Goal: Task Accomplishment & Management: Use online tool/utility

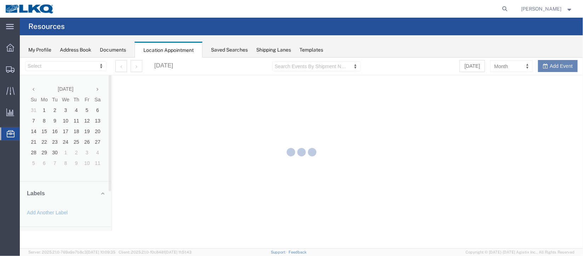
select select "27634"
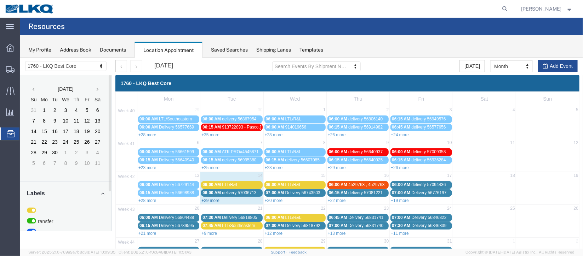
click at [207, 198] on link "+29 more" at bounding box center [210, 200] width 18 height 5
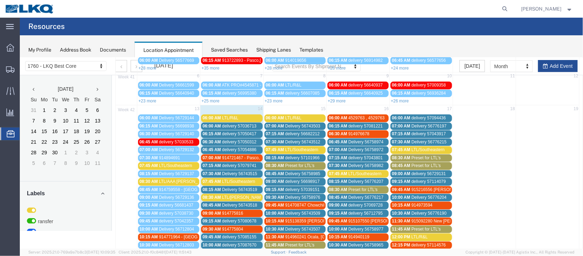
scroll to position [53, 0]
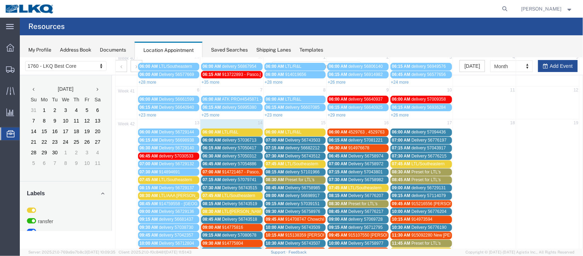
click at [227, 177] on span "delivery 57079741" at bounding box center [238, 179] width 34 height 5
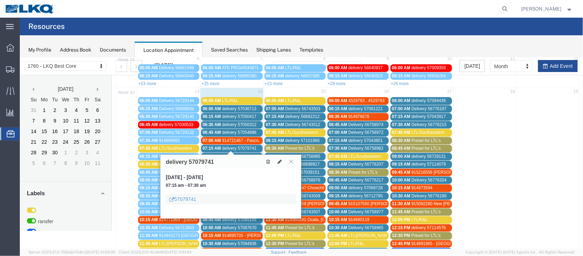
scroll to position [106, 0]
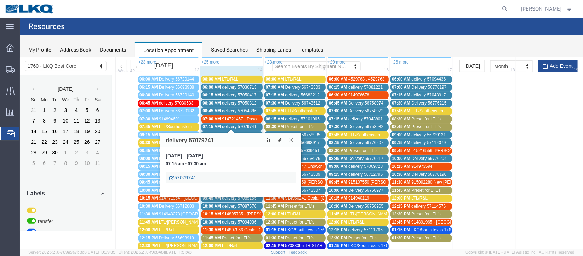
click at [188, 177] on link "57079741" at bounding box center [182, 177] width 27 height 7
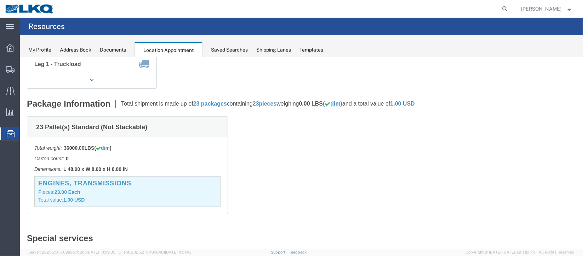
scroll to position [0, 0]
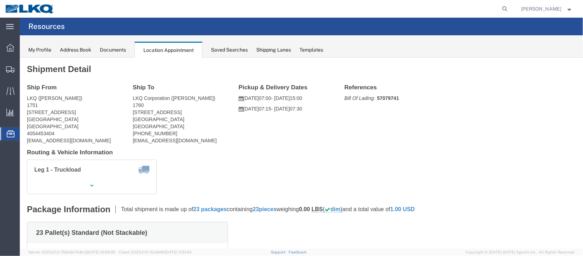
click at [0, 0] on span "Documents" at bounding box center [0, 0] width 0 height 0
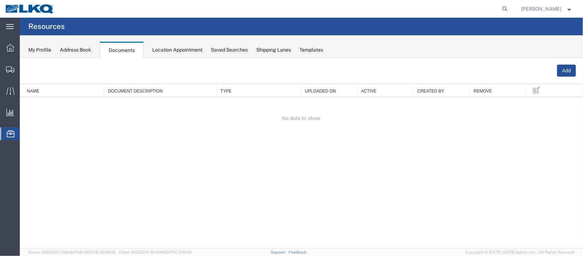
click at [0, 0] on span "Location Appointment" at bounding box center [0, 0] width 0 height 0
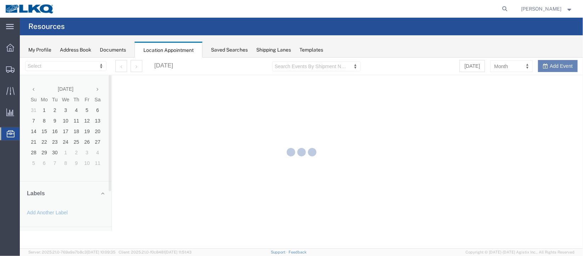
select select "27634"
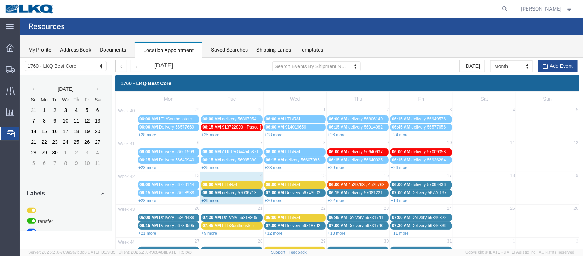
click at [213, 198] on link "+29 more" at bounding box center [210, 200] width 18 height 5
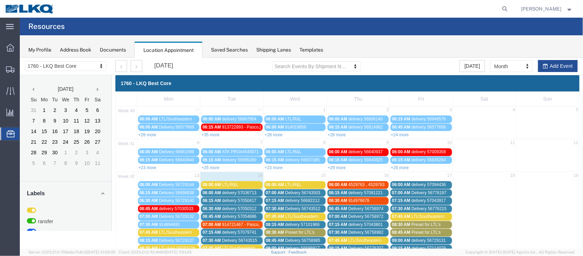
click at [225, 238] on span "Delivery 56743515" at bounding box center [238, 240] width 35 height 5
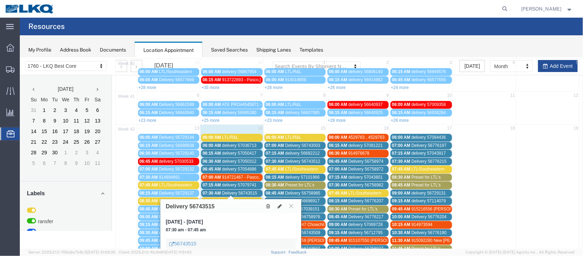
scroll to position [106, 0]
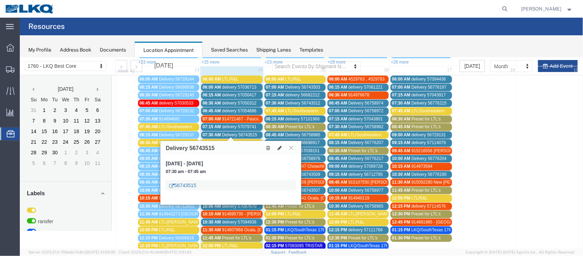
click at [185, 184] on link "56743515" at bounding box center [182, 185] width 27 height 7
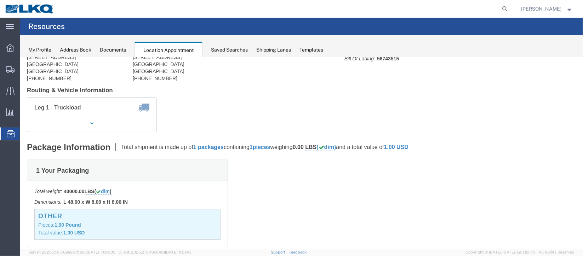
scroll to position [0, 0]
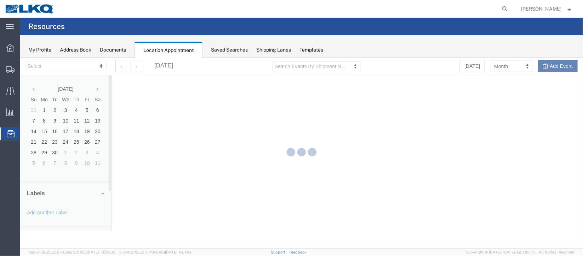
select select "27634"
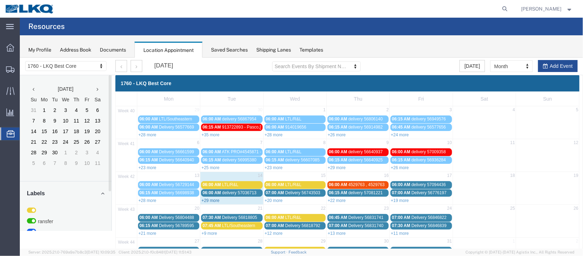
click at [217, 201] on link "+29 more" at bounding box center [210, 200] width 18 height 5
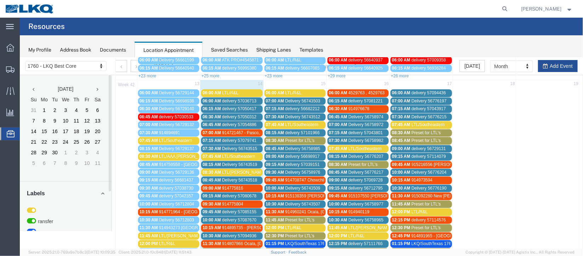
scroll to position [106, 0]
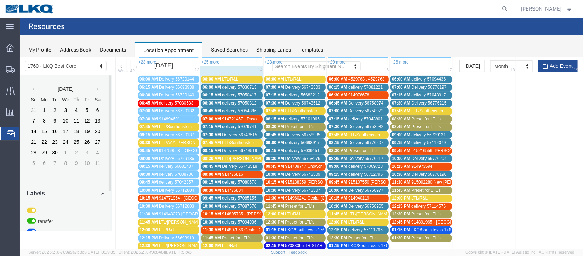
click at [227, 108] on span "delivery 57054886" at bounding box center [238, 110] width 34 height 5
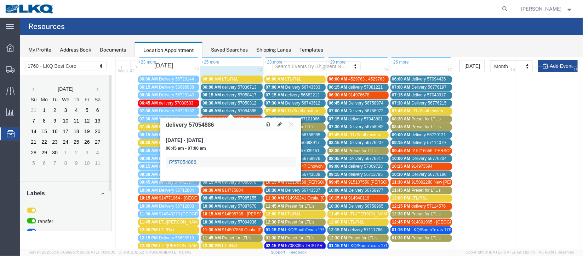
click at [190, 158] on link "57054886" at bounding box center [182, 161] width 27 height 7
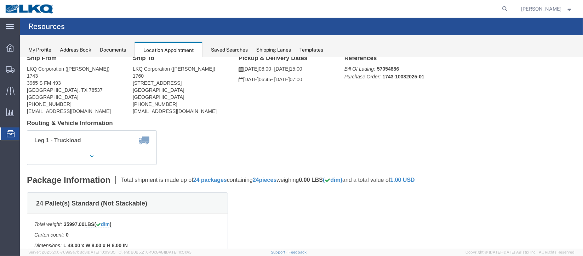
scroll to position [0, 0]
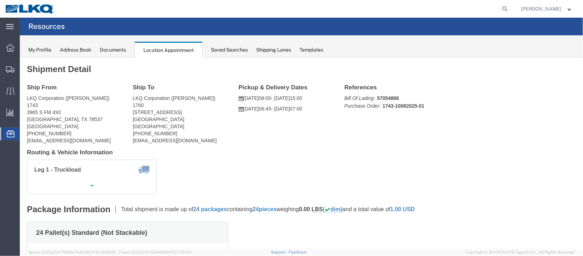
click at [0, 0] on span "Documents" at bounding box center [0, 0] width 0 height 0
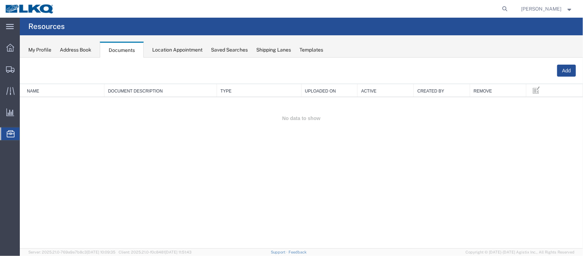
click at [0, 0] on span "Location Appointment" at bounding box center [0, 0] width 0 height 0
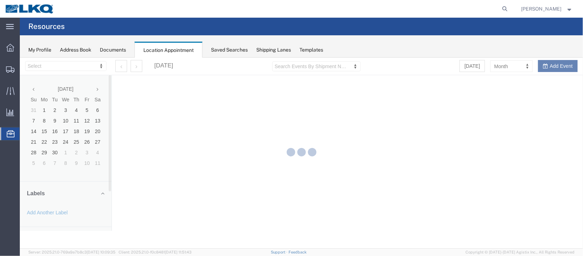
select select "27634"
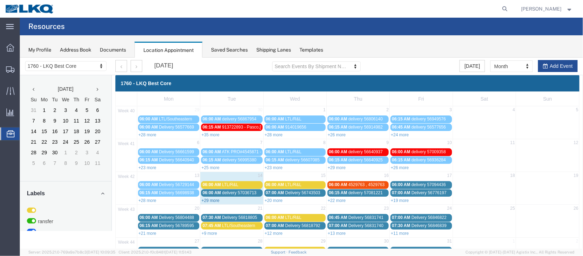
click at [214, 201] on link "+29 more" at bounding box center [210, 200] width 18 height 5
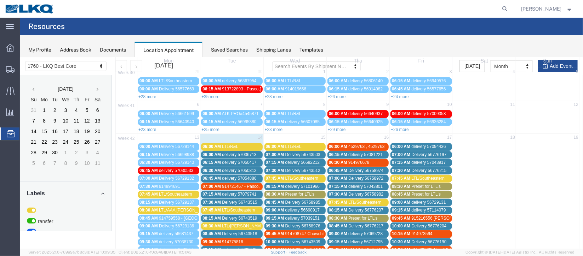
scroll to position [53, 0]
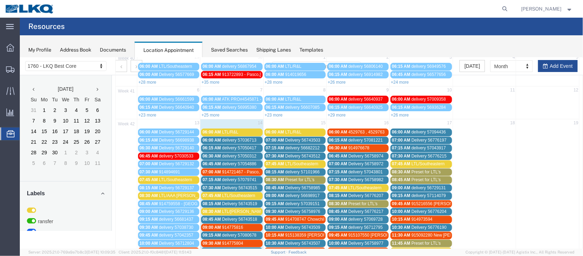
click at [225, 154] on span "delivery 57050312" at bounding box center [238, 156] width 34 height 5
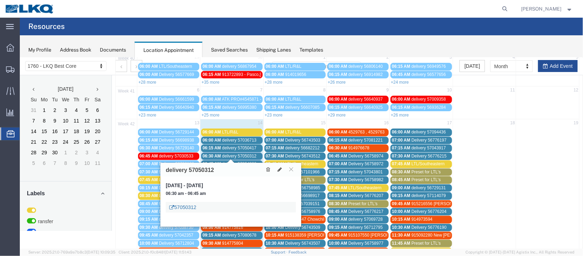
click at [189, 204] on link "57050312" at bounding box center [182, 207] width 27 height 7
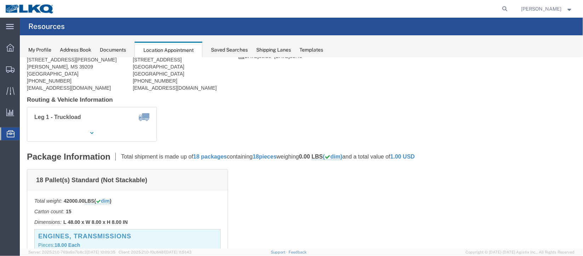
scroll to position [0, 0]
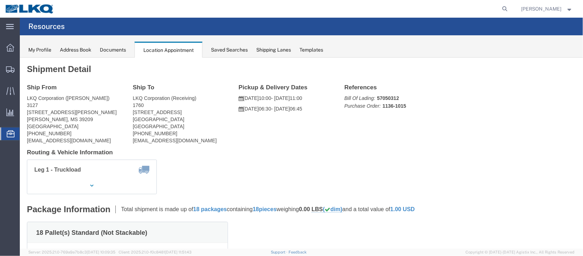
click at [0, 0] on span "Documents" at bounding box center [0, 0] width 0 height 0
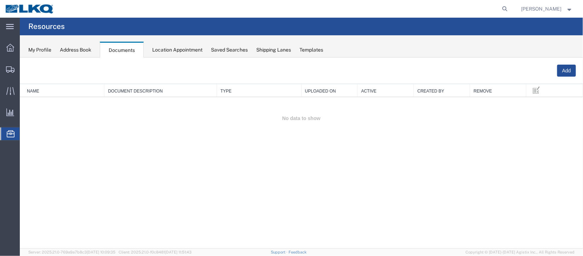
click at [0, 0] on span "Location Appointment" at bounding box center [0, 0] width 0 height 0
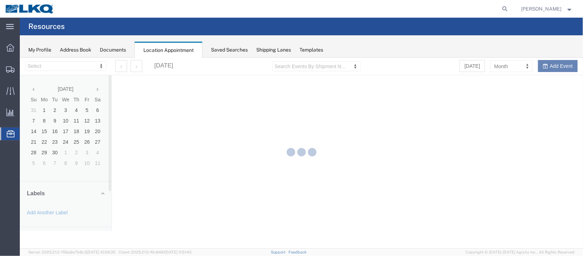
select select "27634"
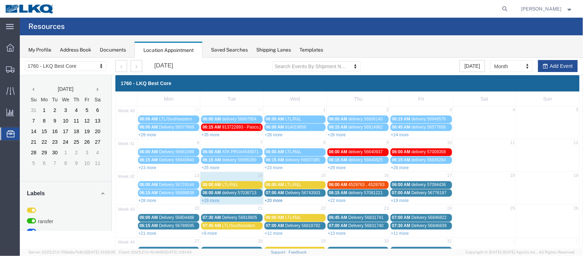
click at [272, 198] on link "+20 more" at bounding box center [273, 200] width 18 height 5
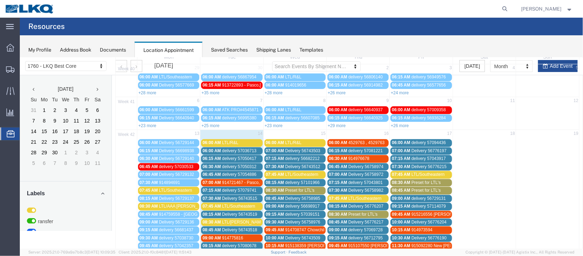
scroll to position [53, 0]
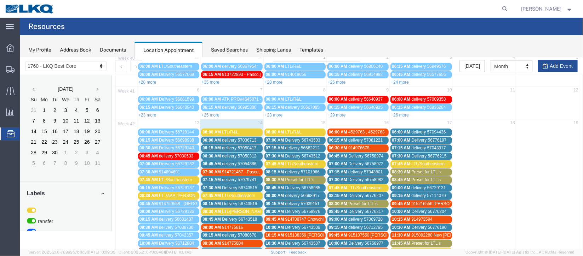
click at [285, 138] on span "Delivery 56743503" at bounding box center [302, 140] width 35 height 5
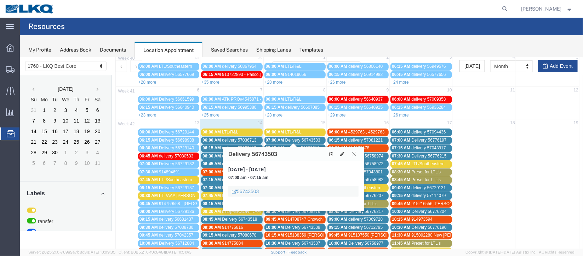
click at [252, 186] on div "56743503" at bounding box center [293, 191] width 130 height 11
click at [248, 192] on link "56743503" at bounding box center [244, 191] width 27 height 7
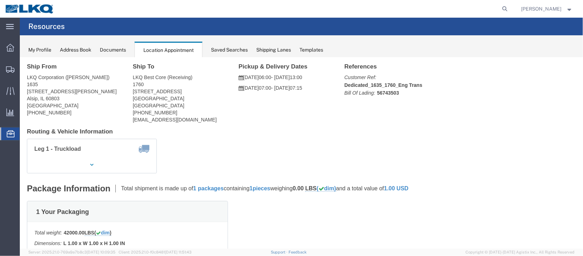
scroll to position [0, 0]
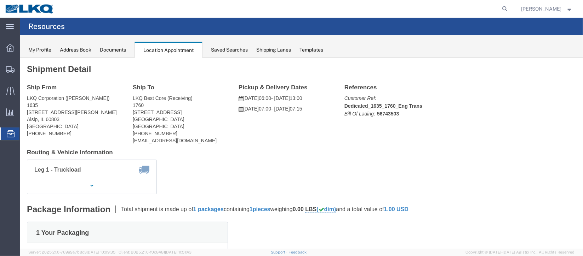
click at [0, 0] on span "Documents" at bounding box center [0, 0] width 0 height 0
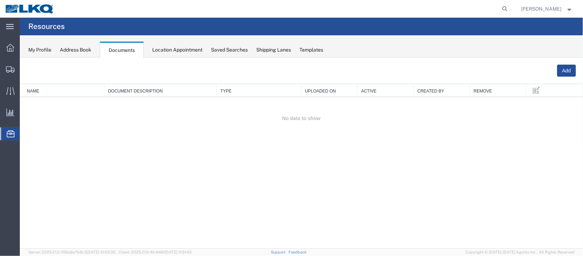
click at [0, 0] on span "Location Appointment" at bounding box center [0, 0] width 0 height 0
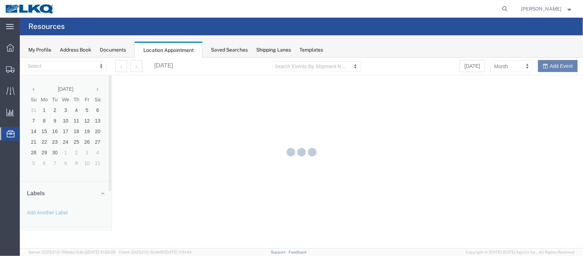
select select "27634"
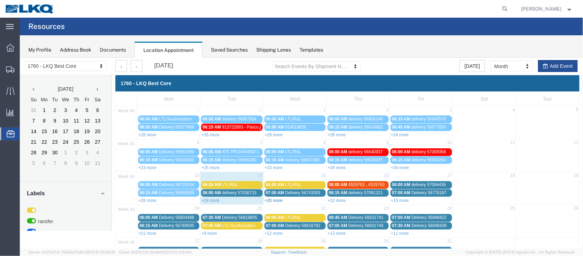
click at [269, 198] on link "+20 more" at bounding box center [273, 200] width 18 height 5
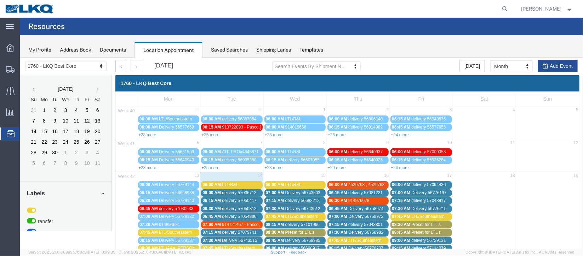
click at [276, 198] on span "07:15 AM" at bounding box center [274, 200] width 18 height 5
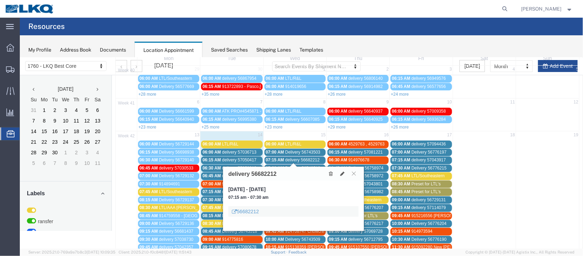
scroll to position [53, 0]
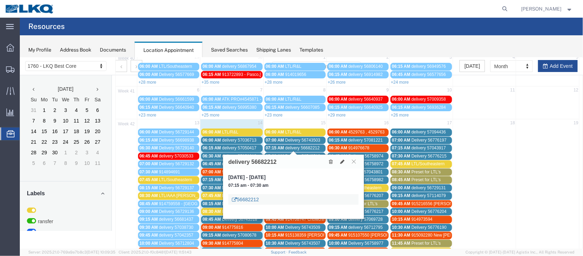
click at [248, 200] on link "56682212" at bounding box center [244, 199] width 27 height 7
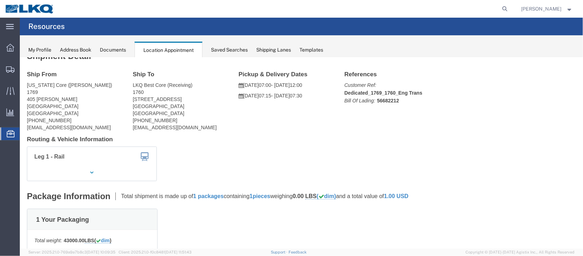
scroll to position [0, 0]
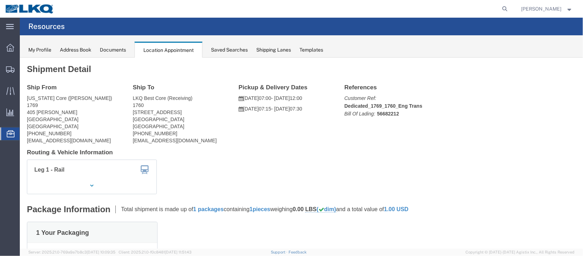
click at [0, 0] on span "Documents" at bounding box center [0, 0] width 0 height 0
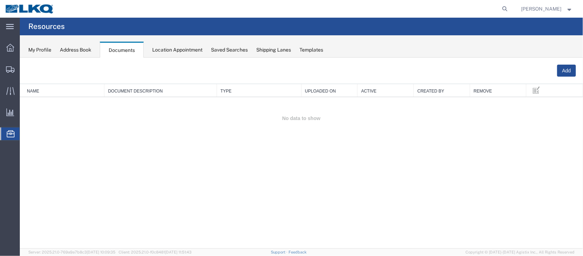
click at [0, 0] on span "Location Appointment" at bounding box center [0, 0] width 0 height 0
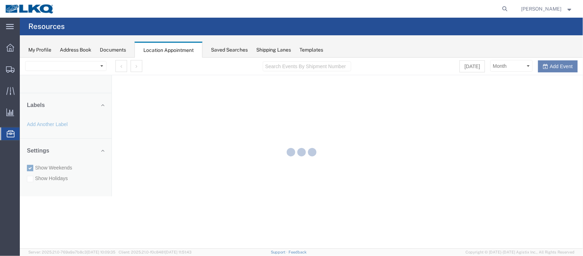
select select "27634"
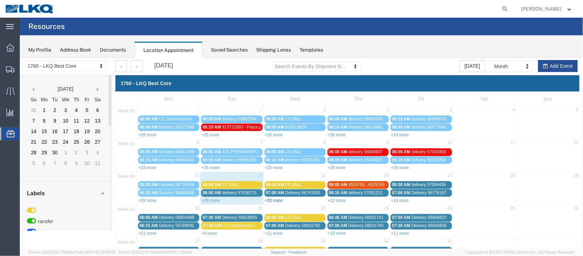
click at [273, 200] on link "+20 more" at bounding box center [273, 200] width 18 height 5
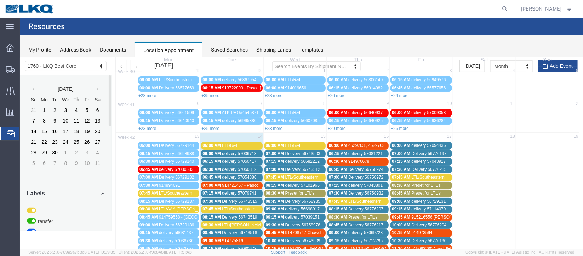
scroll to position [53, 0]
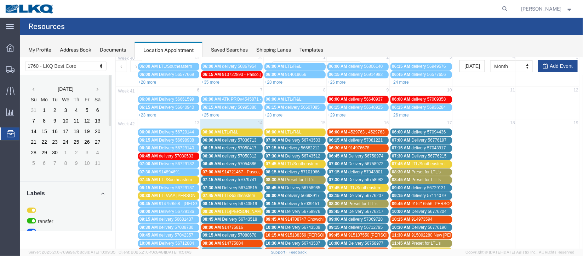
click at [252, 177] on span "delivery 57079741" at bounding box center [238, 179] width 34 height 5
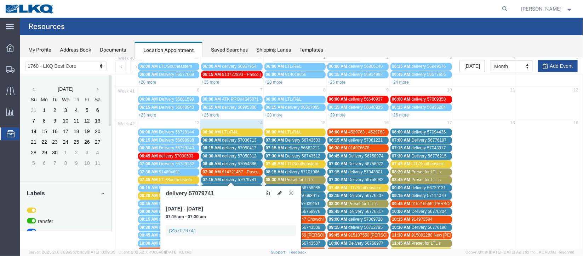
click at [281, 192] on icon at bounding box center [279, 193] width 4 height 5
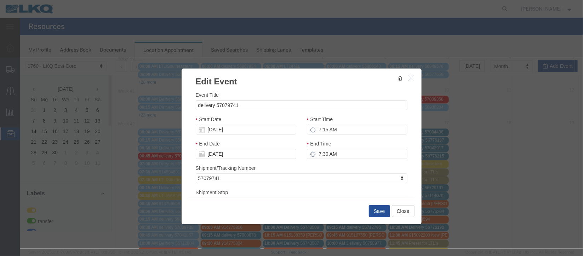
select select
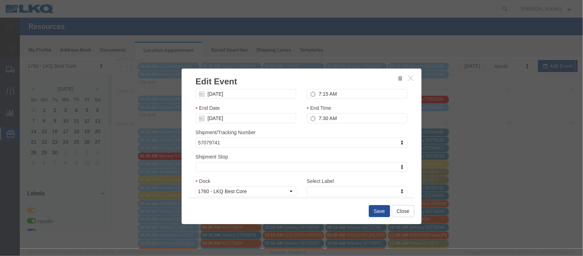
scroll to position [90, 0]
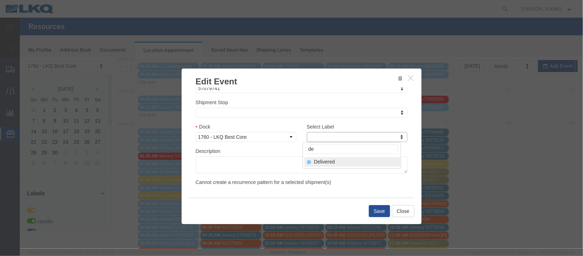
type input "de"
select select "40"
click at [373, 209] on button "Save" at bounding box center [378, 211] width 21 height 12
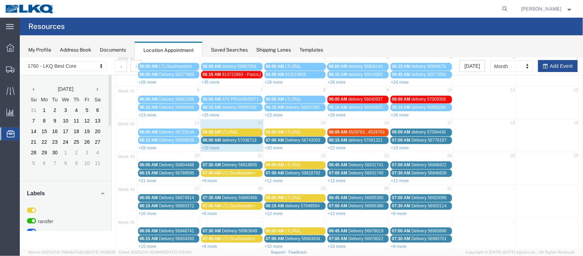
scroll to position [0, 0]
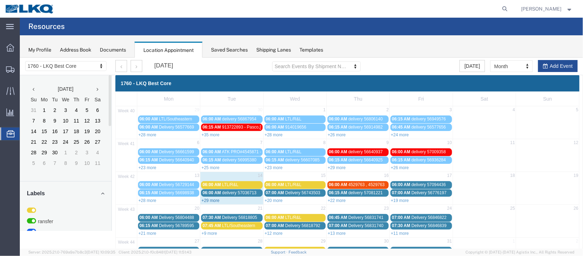
click at [204, 200] on link "+29 more" at bounding box center [210, 200] width 18 height 5
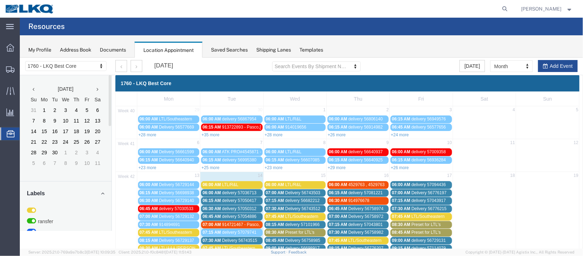
click at [241, 208] on span "delivery 57050312" at bounding box center [238, 208] width 34 height 5
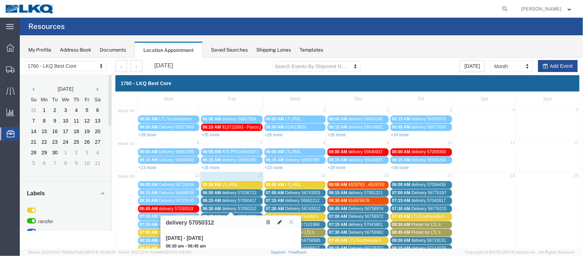
click at [278, 223] on icon at bounding box center [279, 222] width 4 height 5
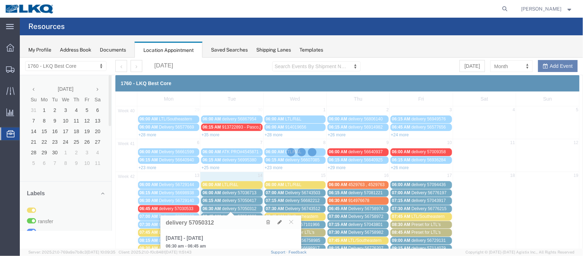
select select "100"
select select "1"
select select
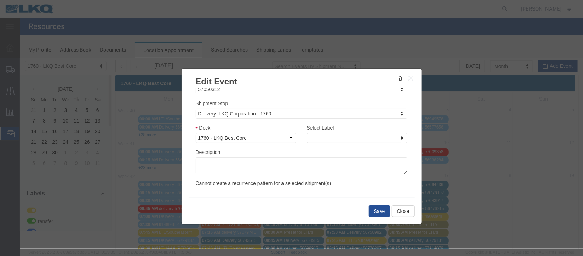
scroll to position [90, 0]
type input "de"
select select "40"
click at [373, 206] on button "Save" at bounding box center [378, 211] width 21 height 12
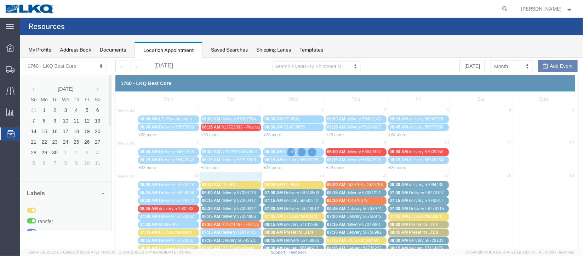
scroll to position [87, 0]
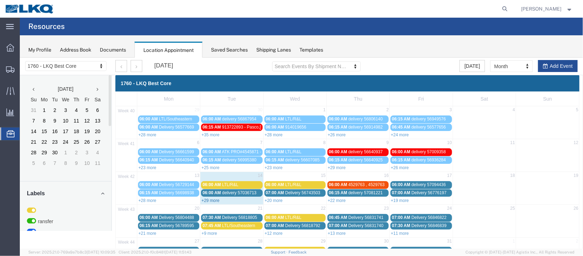
click at [212, 198] on link "+29 more" at bounding box center [210, 200] width 18 height 5
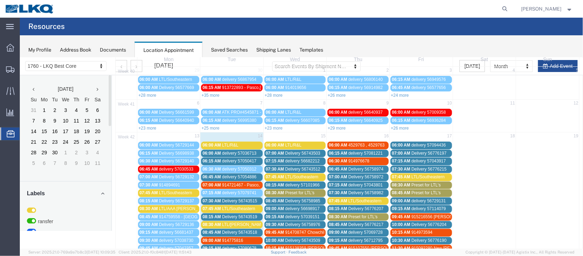
scroll to position [53, 0]
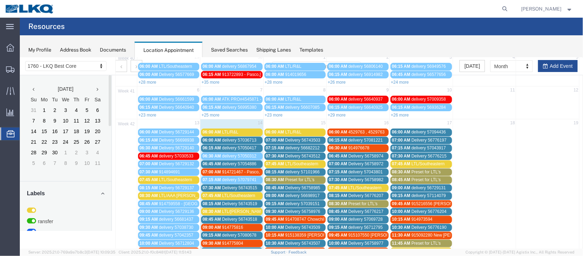
click at [236, 161] on span "delivery 57054886" at bounding box center [238, 163] width 34 height 5
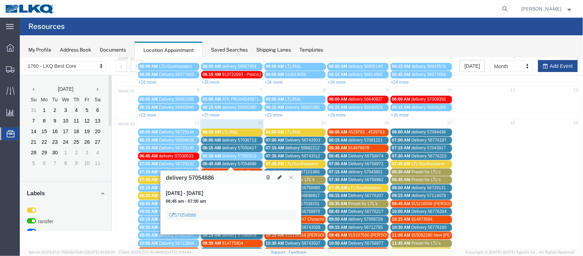
click at [278, 174] on button at bounding box center [279, 177] width 10 height 7
select select "100"
select select "1"
select select
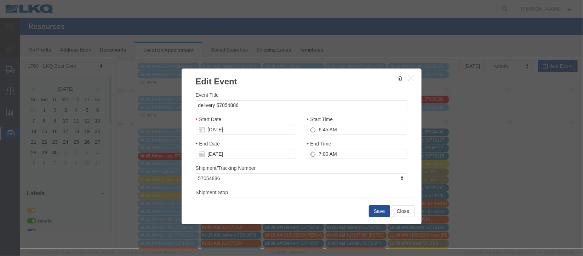
scroll to position [90, 0]
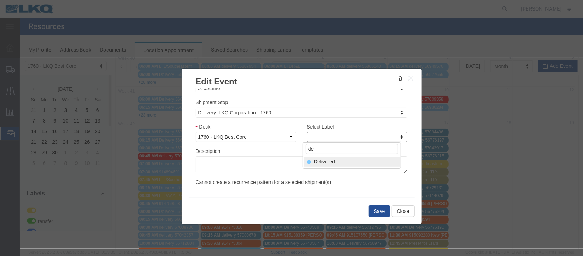
type input "de"
drag, startPoint x: 346, startPoint y: 157, endPoint x: 375, endPoint y: 198, distance: 50.2
select select "40"
click at [378, 213] on button "Save" at bounding box center [378, 211] width 21 height 12
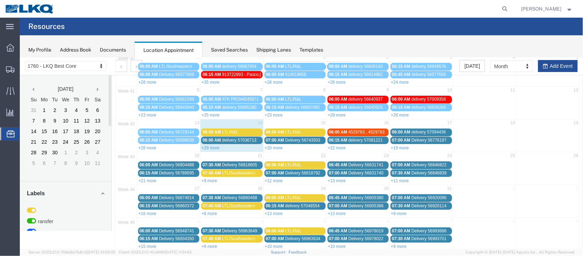
scroll to position [0, 0]
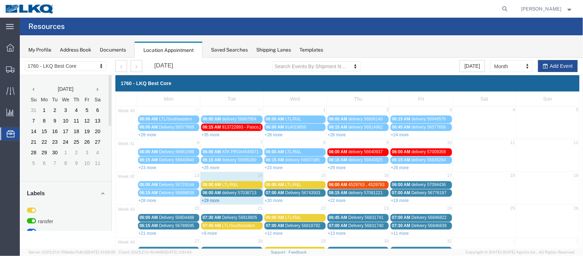
click at [215, 199] on link "+29 more" at bounding box center [210, 200] width 18 height 5
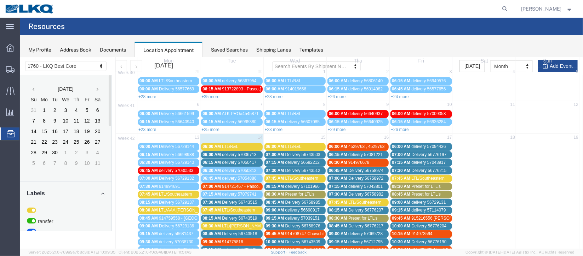
scroll to position [53, 0]
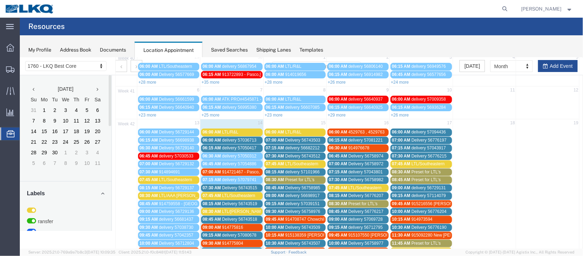
click at [243, 185] on span "Delivery 56743515" at bounding box center [238, 187] width 35 height 5
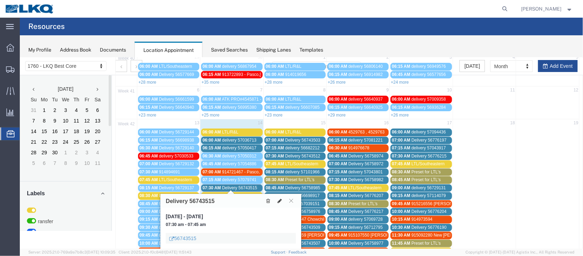
click at [280, 201] on icon at bounding box center [279, 200] width 4 height 5
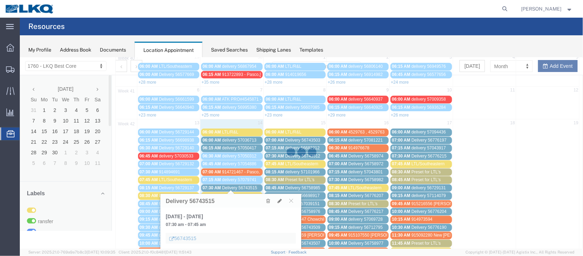
select select "100"
select select "1"
select select
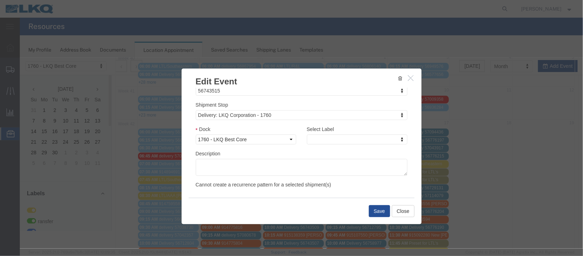
scroll to position [90, 0]
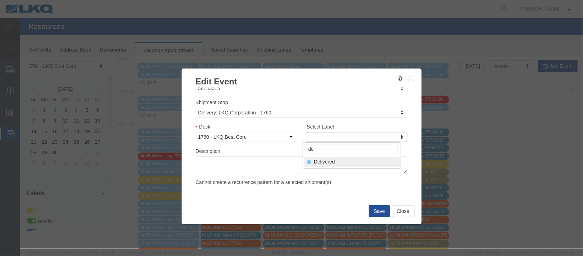
type input "de"
select select "40"
click at [385, 215] on button "Save" at bounding box center [378, 211] width 21 height 12
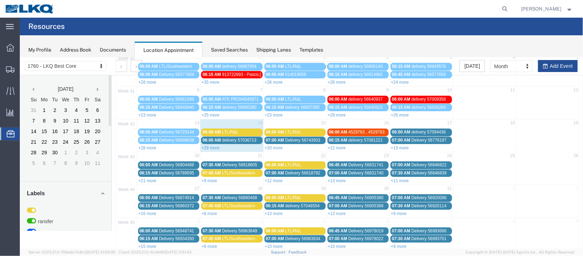
scroll to position [0, 0]
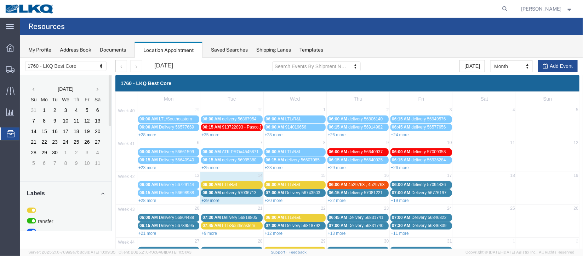
click at [206, 198] on link "+29 more" at bounding box center [210, 200] width 18 height 5
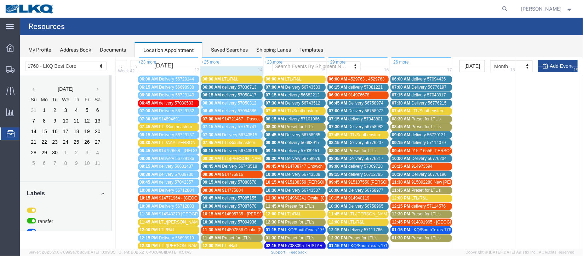
scroll to position [53, 0]
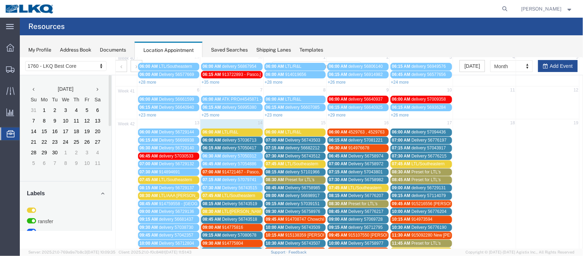
click at [231, 140] on span "delivery 57036713" at bounding box center [238, 140] width 34 height 5
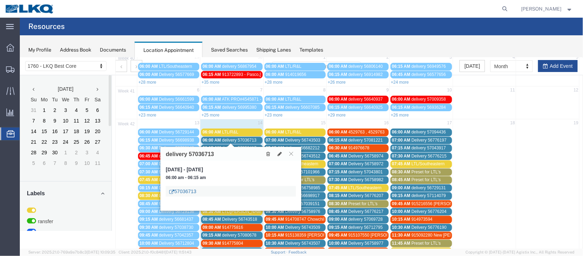
click at [184, 194] on link "57036713" at bounding box center [182, 191] width 27 height 7
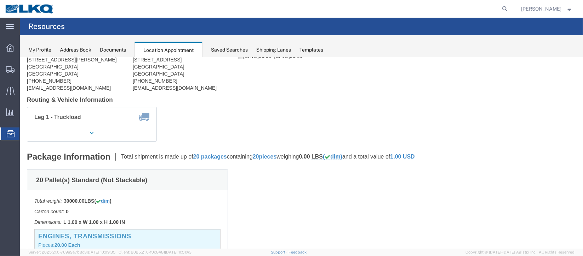
scroll to position [0, 0]
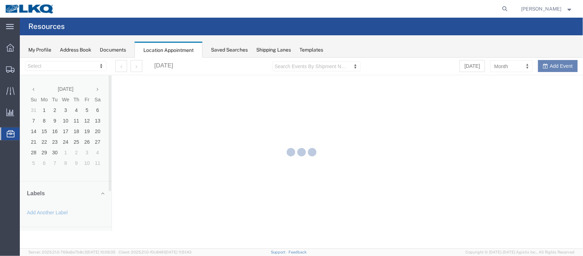
select select "27634"
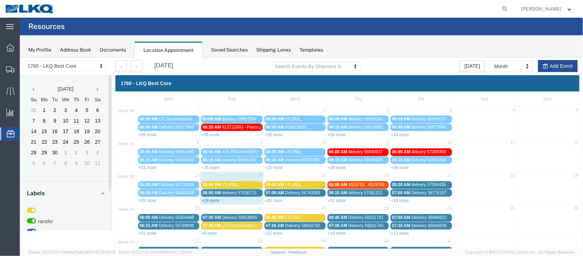
click at [210, 200] on link "+29 more" at bounding box center [210, 200] width 18 height 5
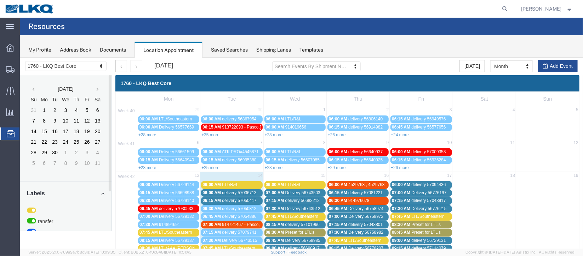
scroll to position [53, 0]
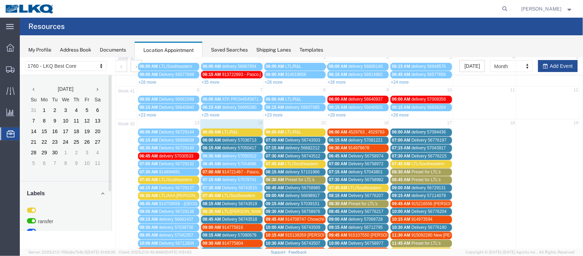
click at [222, 149] on span "delivery 57050417" at bounding box center [238, 147] width 34 height 5
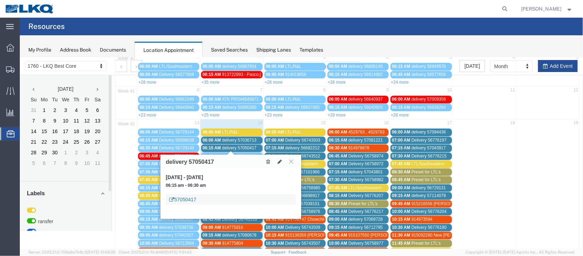
click at [181, 196] on link "57050417" at bounding box center [182, 199] width 27 height 7
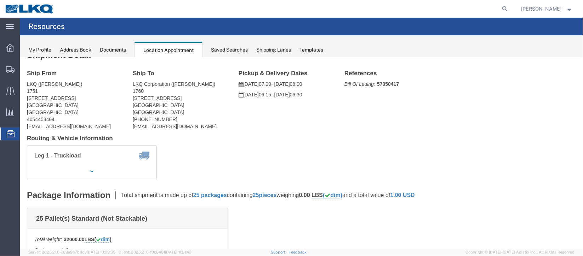
scroll to position [0, 0]
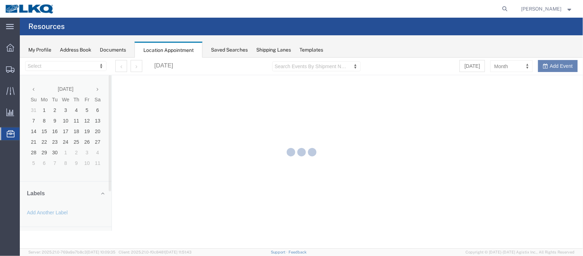
select select "27634"
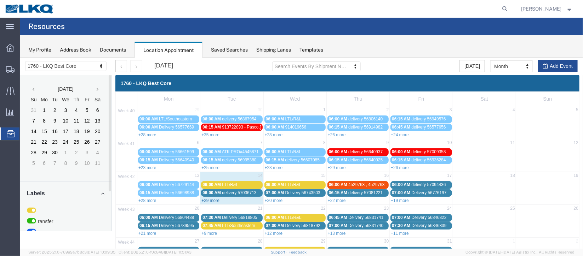
click at [210, 201] on link "+29 more" at bounding box center [210, 200] width 18 height 5
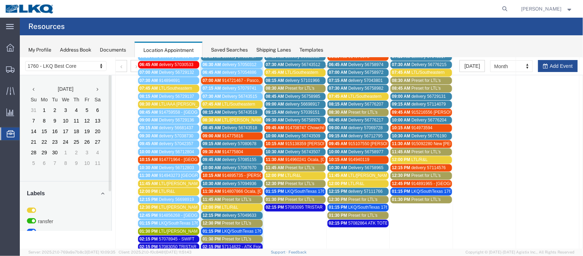
scroll to position [159, 0]
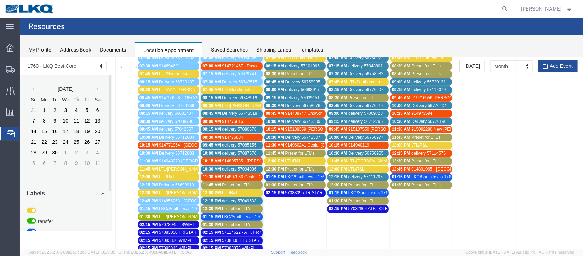
click at [227, 151] on span "delivery 57087670" at bounding box center [238, 153] width 34 height 5
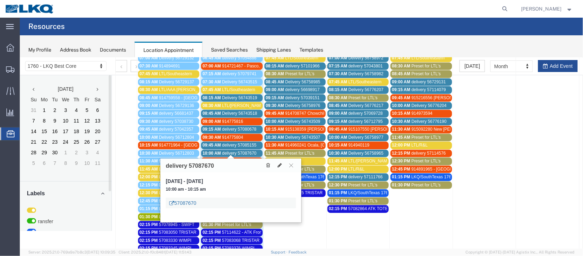
click at [191, 203] on link "57087670" at bounding box center [182, 202] width 27 height 7
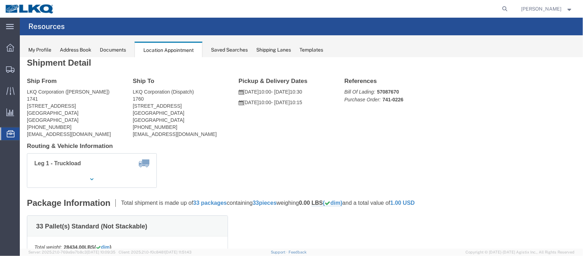
scroll to position [0, 0]
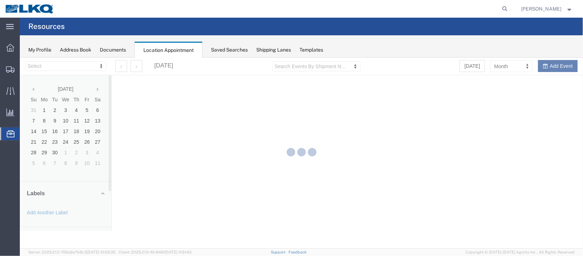
select select "27634"
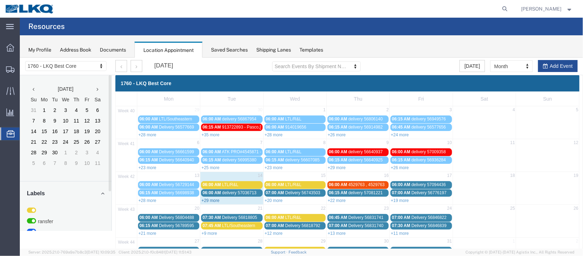
click at [215, 199] on link "+29 more" at bounding box center [210, 200] width 18 height 5
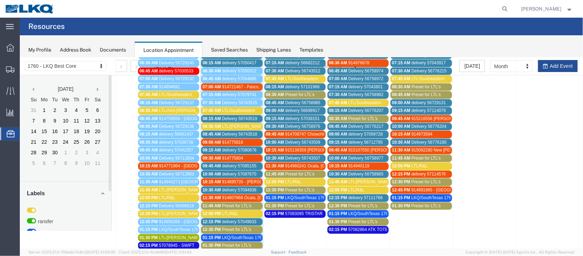
scroll to position [159, 0]
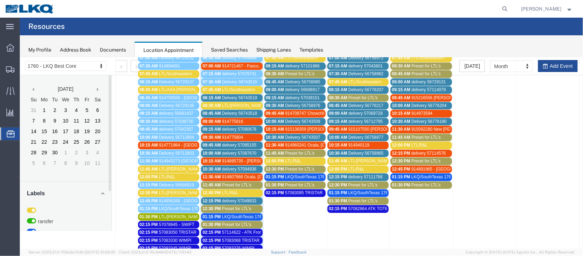
click at [237, 167] on span "delivery 57094936" at bounding box center [238, 169] width 34 height 5
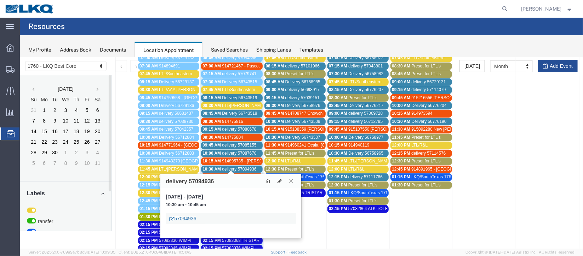
click at [192, 216] on link "57094936" at bounding box center [182, 218] width 27 height 7
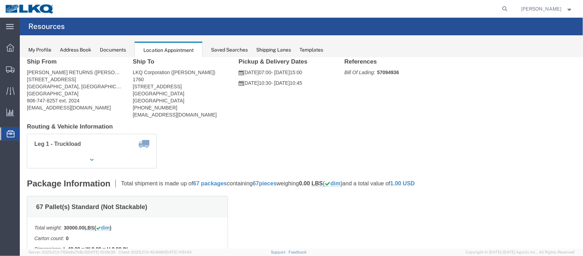
scroll to position [0, 0]
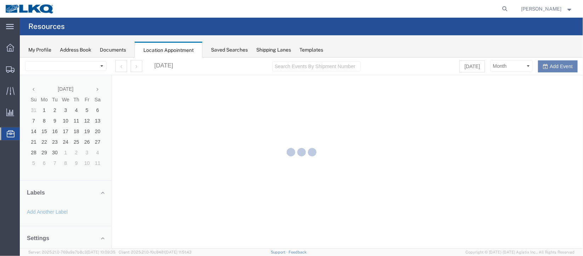
select select "27634"
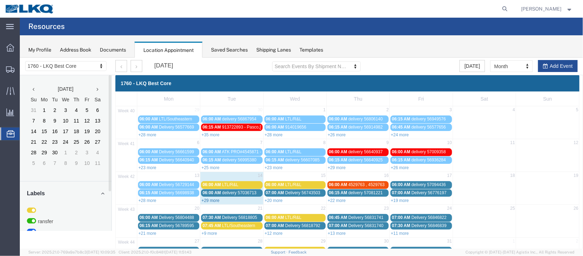
click at [214, 198] on link "+29 more" at bounding box center [210, 200] width 18 height 5
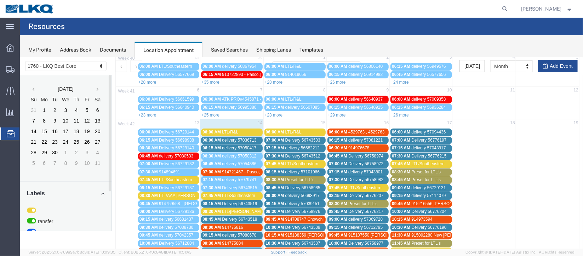
scroll to position [106, 0]
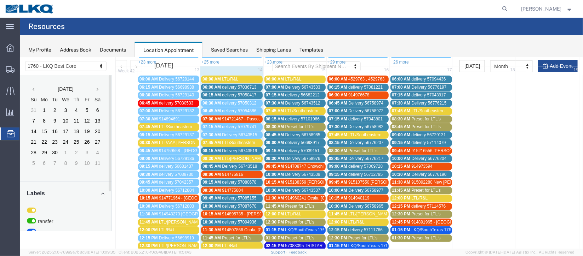
click at [247, 220] on span "delivery 57094936" at bounding box center [238, 222] width 34 height 5
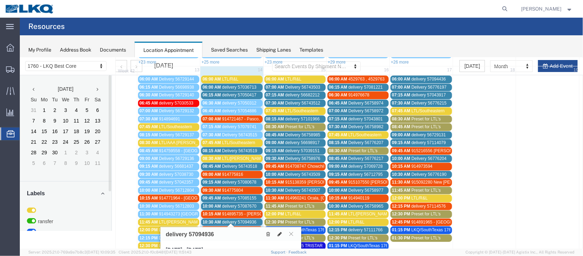
click at [278, 234] on icon at bounding box center [279, 234] width 4 height 5
select select "1"
select select
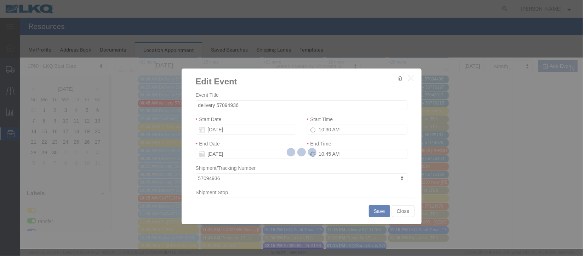
select select
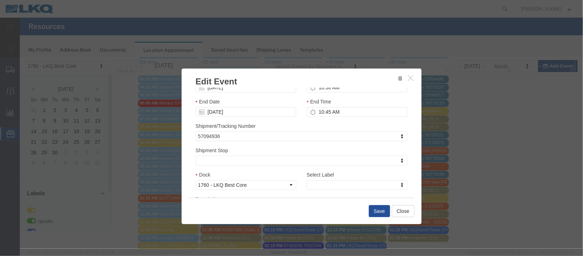
scroll to position [90, 0]
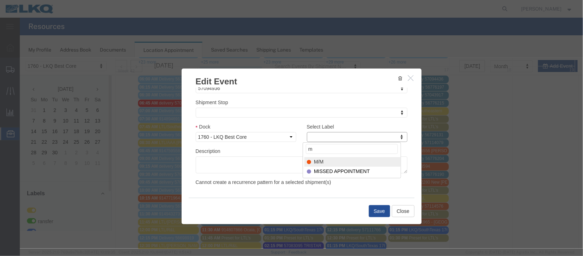
type input "m"
select select "24"
click at [379, 207] on button "Save" at bounding box center [378, 211] width 21 height 12
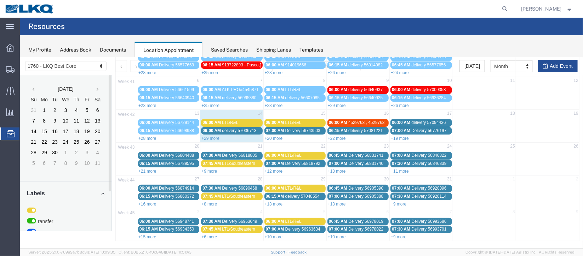
scroll to position [0, 0]
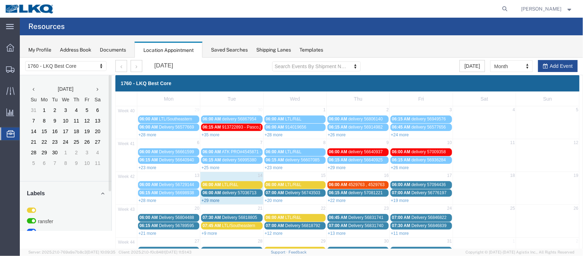
click at [216, 200] on link "+29 more" at bounding box center [210, 200] width 18 height 5
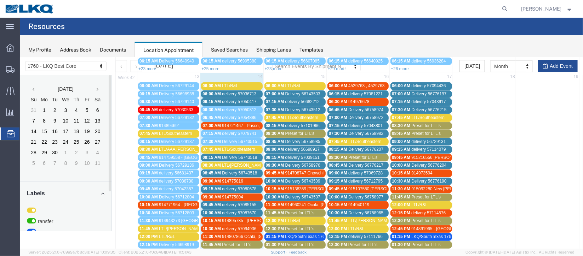
scroll to position [106, 0]
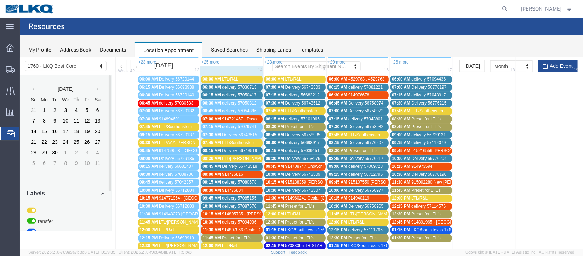
click at [243, 96] on span "delivery 57050417" at bounding box center [238, 94] width 34 height 5
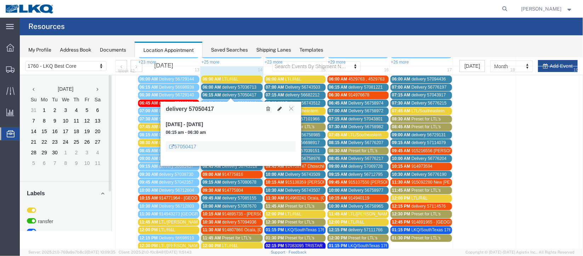
click at [279, 107] on icon at bounding box center [279, 108] width 4 height 5
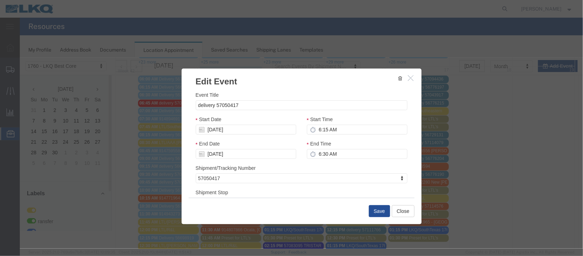
scroll to position [90, 0]
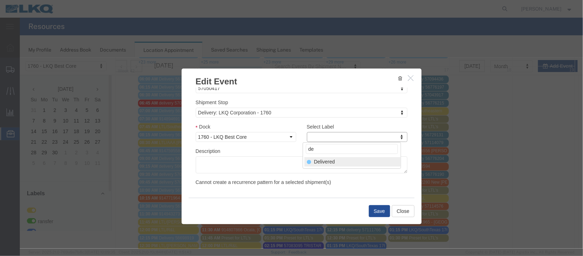
type input "de"
select select "40"
click at [370, 210] on button "Save" at bounding box center [378, 211] width 21 height 12
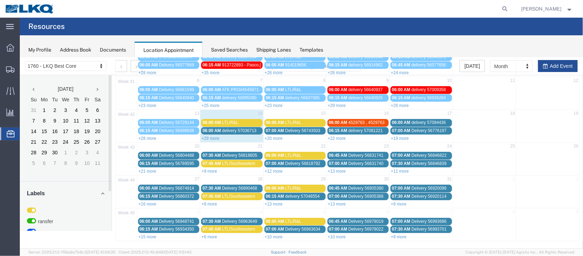
scroll to position [0, 0]
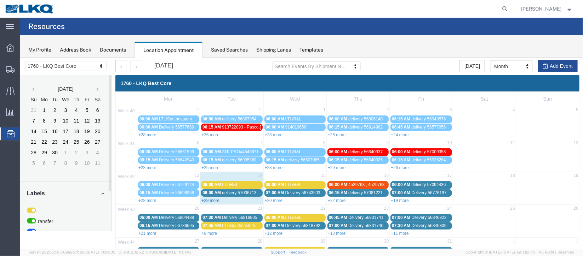
click at [216, 198] on link "+29 more" at bounding box center [210, 200] width 18 height 5
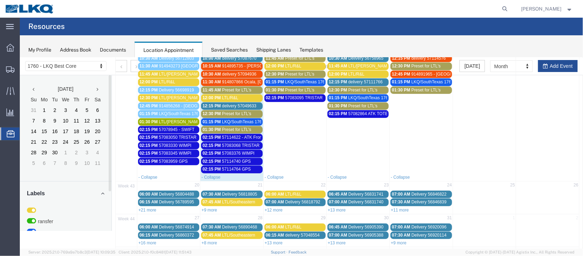
scroll to position [265, 0]
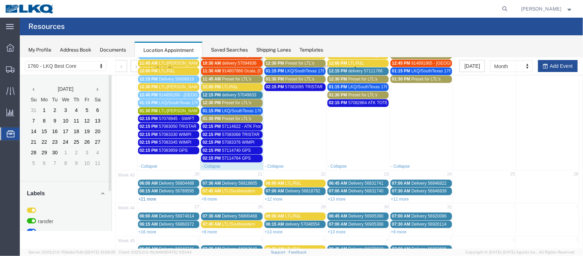
click at [152, 197] on link "+21 more" at bounding box center [147, 199] width 18 height 5
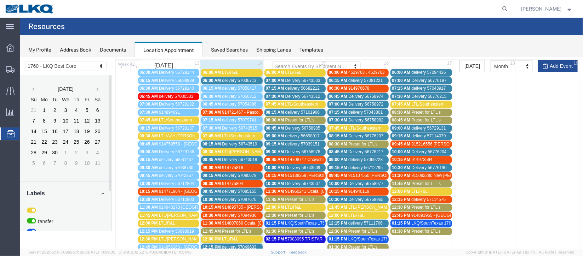
scroll to position [134, 0]
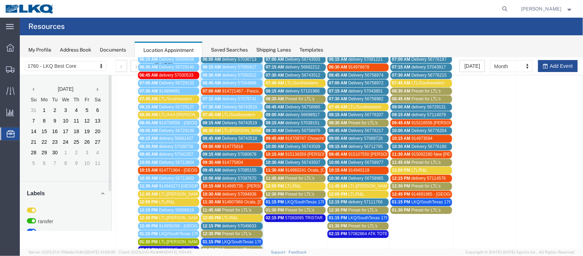
click at [245, 89] on span "914721467 - Pasco, [GEOGRAPHIC_DATA]" at bounding box center [262, 90] width 83 height 5
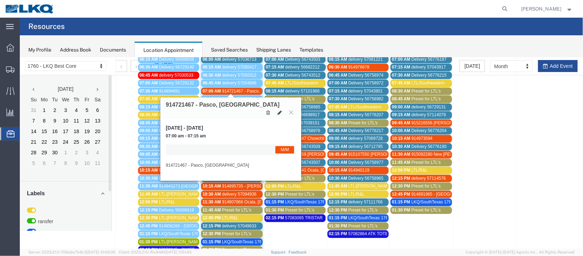
click at [278, 110] on icon at bounding box center [279, 112] width 4 height 5
select select "1"
select select "24"
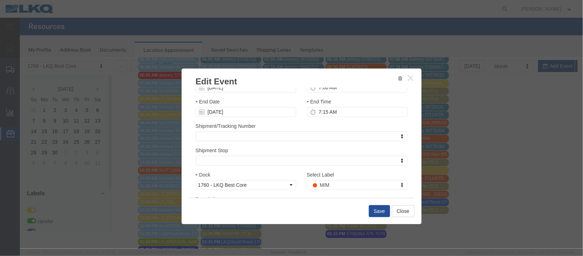
scroll to position [87, 0]
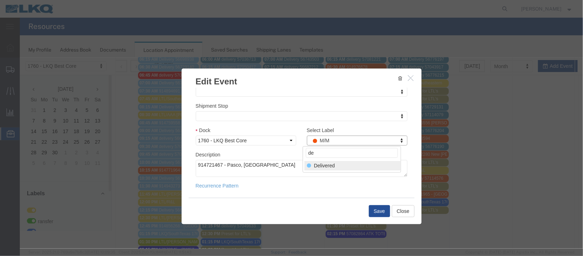
type input "de"
select select "40"
click at [377, 210] on button "Save" at bounding box center [378, 211] width 21 height 12
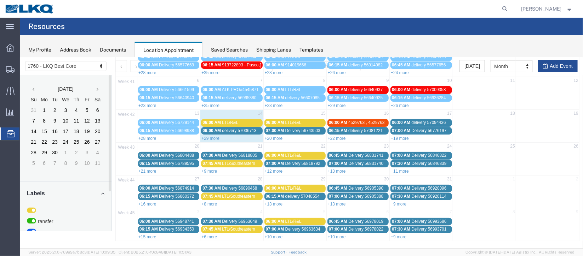
scroll to position [0, 0]
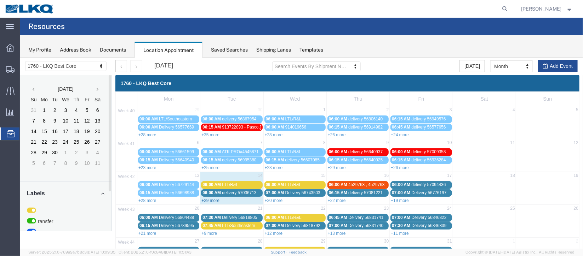
click at [215, 198] on link "+29 more" at bounding box center [210, 200] width 18 height 5
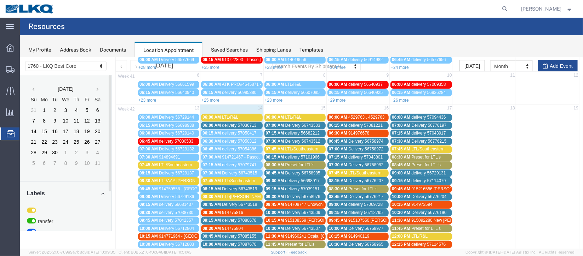
scroll to position [53, 0]
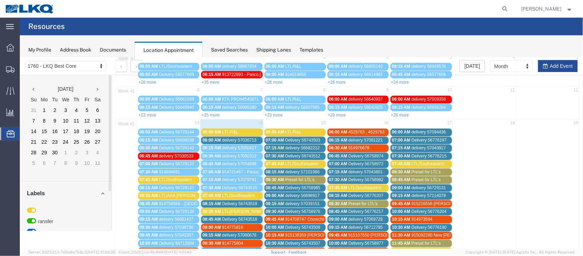
click at [210, 139] on span "06:00 AM" at bounding box center [211, 140] width 18 height 5
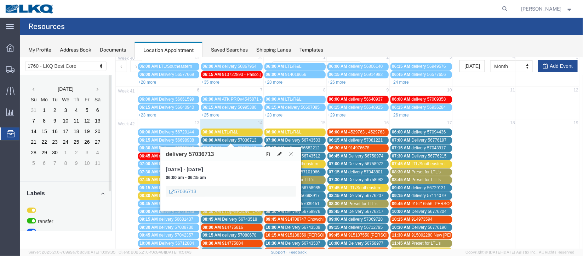
click at [280, 154] on icon at bounding box center [279, 153] width 4 height 5
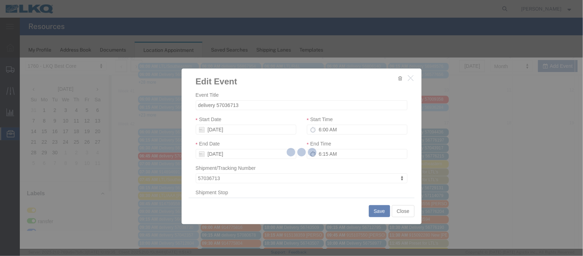
select select
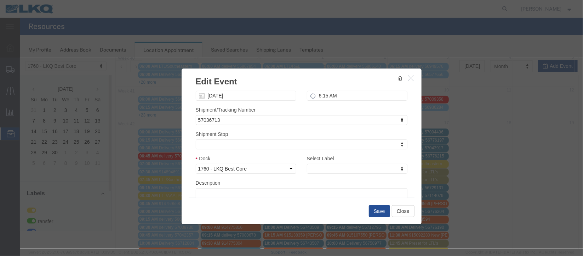
scroll to position [90, 0]
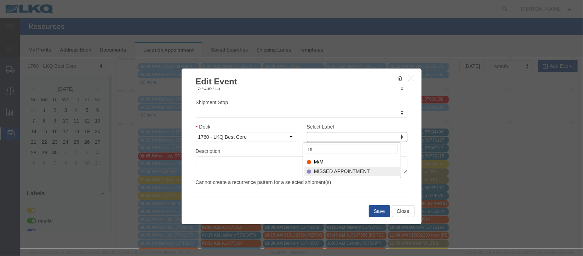
type input "m"
select select "100"
click at [374, 209] on button "Save" at bounding box center [378, 211] width 21 height 12
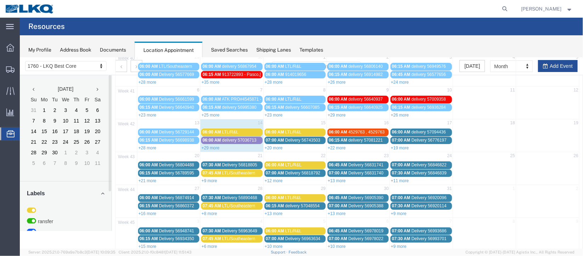
scroll to position [0, 0]
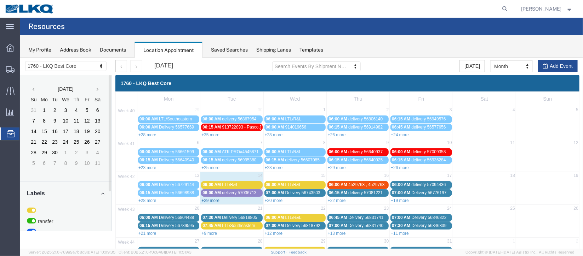
click at [212, 198] on link "+29 more" at bounding box center [210, 200] width 18 height 5
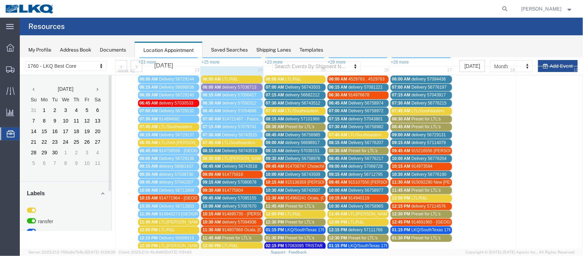
scroll to position [159, 0]
